Goal: Information Seeking & Learning: Learn about a topic

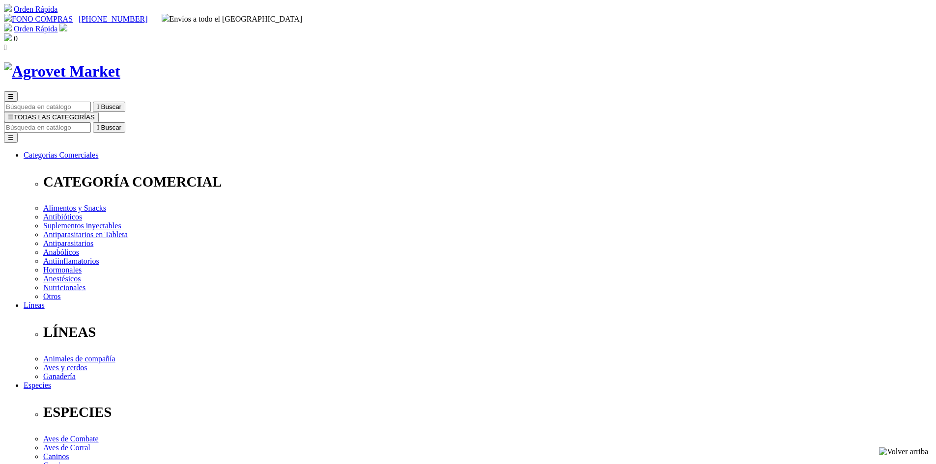
select select "0"
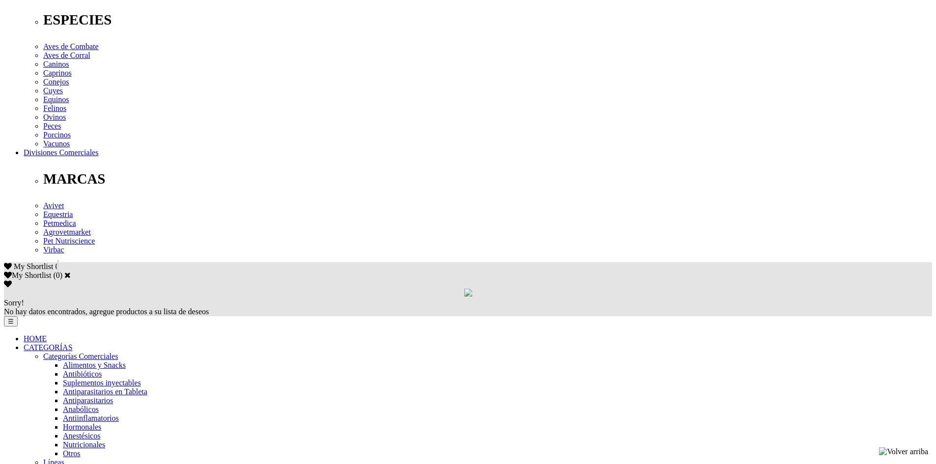
scroll to position [393, 0]
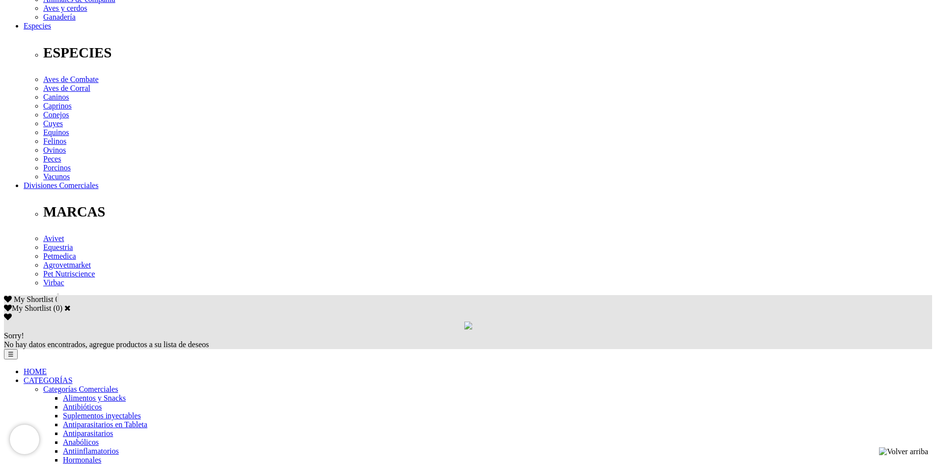
scroll to position [295, 0]
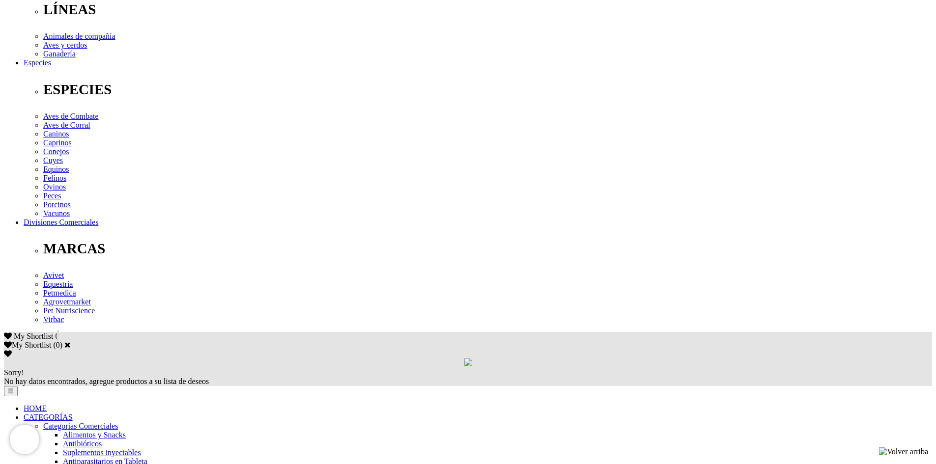
scroll to position [393, 0]
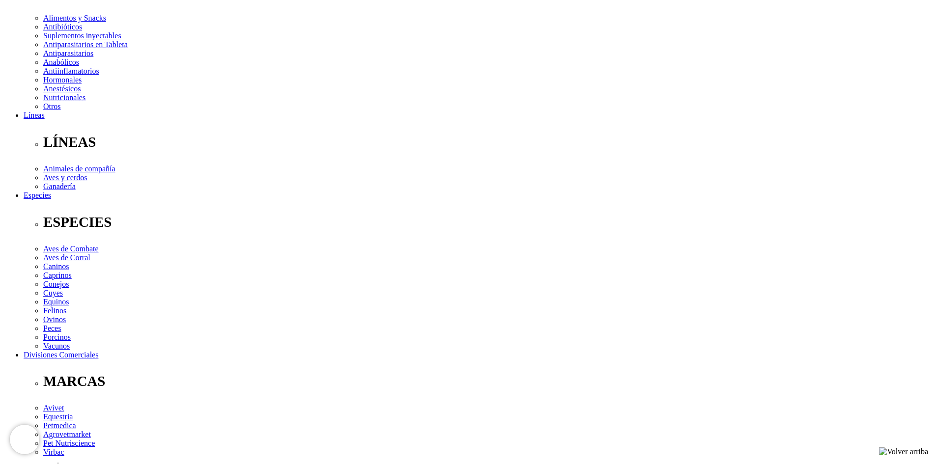
scroll to position [246, 0]
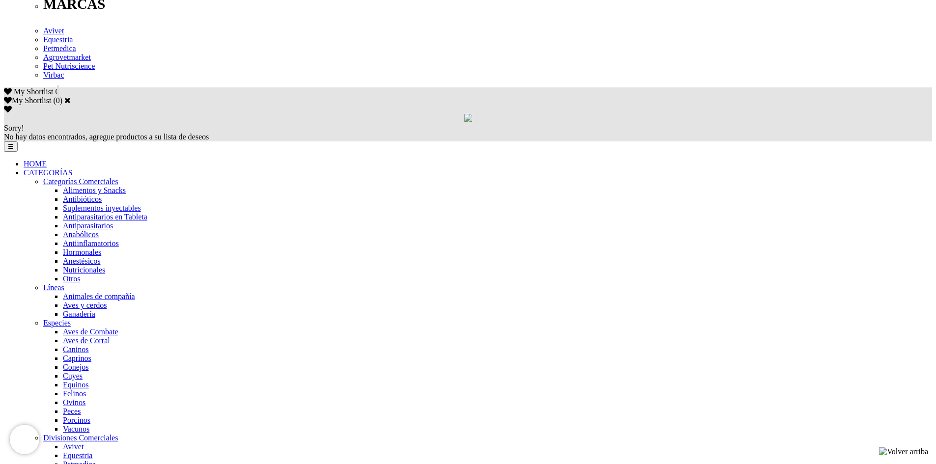
scroll to position [590, 0]
